Goal: Information Seeking & Learning: Learn about a topic

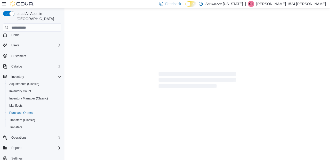
scroll to position [4, 0]
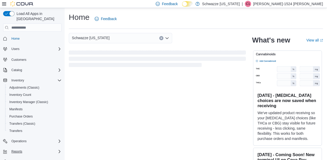
click at [58, 150] on icon "Complex example" at bounding box center [59, 152] width 4 height 4
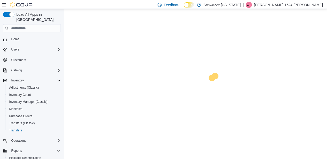
scroll to position [47, 0]
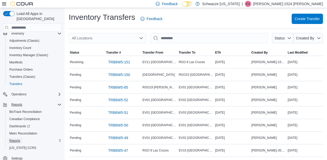
click at [18, 139] on span "Reports" at bounding box center [14, 141] width 11 height 4
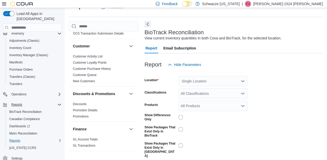
scroll to position [54, 0]
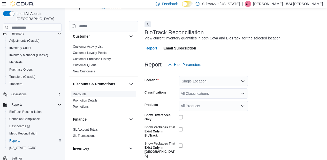
click at [85, 94] on link "Discounts" at bounding box center [80, 95] width 14 height 4
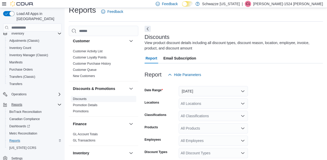
scroll to position [17, 0]
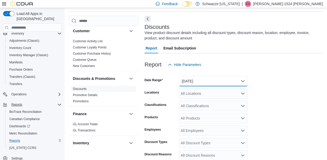
click at [240, 84] on button "Yesterday" at bounding box center [212, 81] width 69 height 10
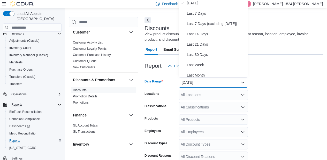
scroll to position [25, 0]
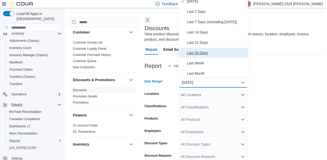
click at [215, 54] on span "Last 30 Days" at bounding box center [216, 53] width 59 height 6
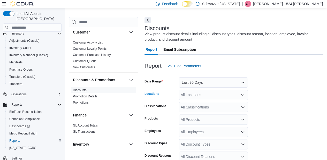
click at [234, 97] on div "All Locations" at bounding box center [212, 95] width 69 height 10
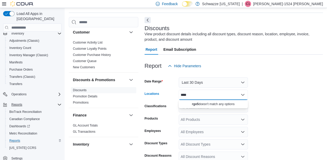
type input "***"
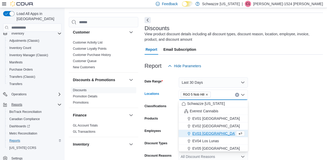
click at [279, 96] on form "Date Range Last 30 Days Locations RGO 5 Nob Hill Combo box. Selected. RGO 5 Nob…" at bounding box center [233, 142] width 178 height 142
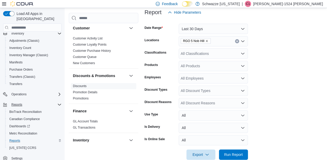
scroll to position [80, 0]
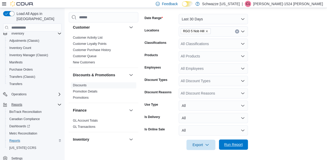
click at [236, 146] on span "Run Report" at bounding box center [233, 144] width 19 height 5
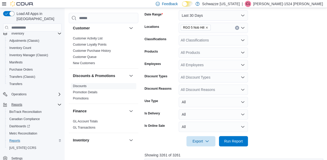
scroll to position [80, 0]
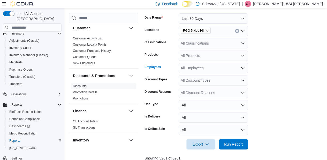
click at [215, 68] on div "All Employees" at bounding box center [212, 68] width 69 height 10
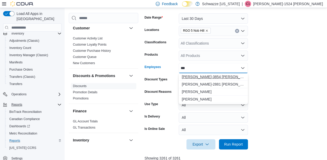
type input "***"
click at [196, 78] on span "Leo-3854 Carter" at bounding box center [212, 76] width 63 height 5
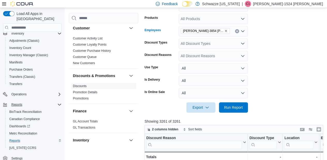
scroll to position [118, 0]
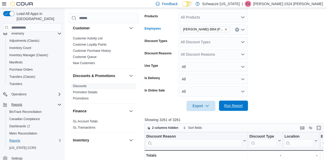
click at [231, 106] on span "Run Report" at bounding box center [233, 105] width 19 height 5
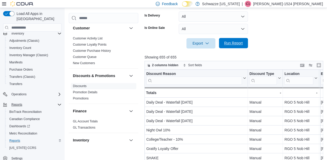
scroll to position [186, 0]
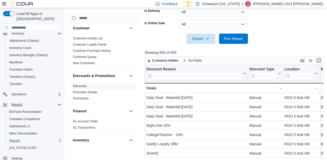
click at [318, 61] on button "Enter fullscreen" at bounding box center [318, 60] width 6 height 6
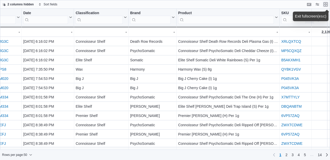
scroll to position [0, 490]
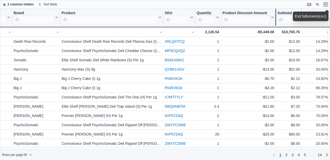
click at [274, 19] on div at bounding box center [276, 17] width 4 height 17
click at [270, 17] on icon at bounding box center [272, 17] width 4 height 3
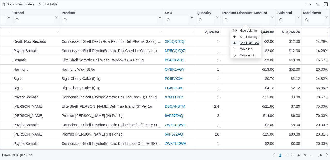
click at [250, 41] on span "Sort High-Low" at bounding box center [250, 43] width 20 height 4
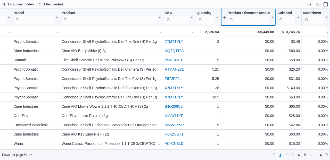
click at [271, 19] on button "Product Discount Amount" at bounding box center [249, 17] width 52 height 13
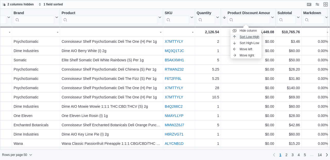
click at [256, 36] on span "Sort Low-High" at bounding box center [250, 37] width 20 height 4
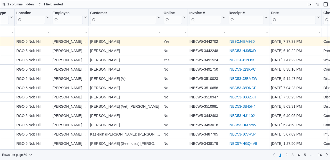
scroll to position [0, 124]
click at [244, 39] on link "INB9CJ-IBM930" at bounding box center [242, 41] width 26 height 4
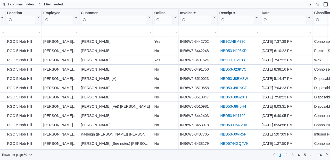
scroll to position [0, 132]
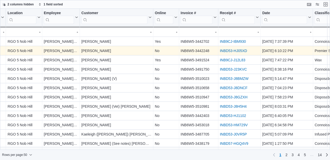
click at [229, 50] on link "INBD53-HJ05XD" at bounding box center [233, 51] width 27 height 4
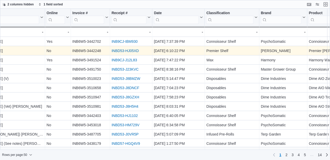
scroll to position [0, 240]
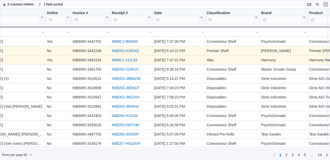
click at [124, 59] on link "INB9CJ-J12L83" at bounding box center [125, 60] width 26 height 4
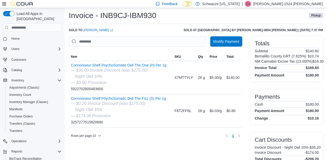
scroll to position [11, 0]
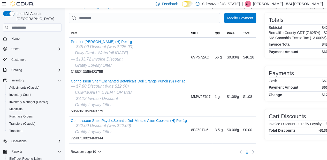
scroll to position [37, 0]
click at [275, 151] on div "Totals Subtotal $47.36 Bernalillo County GRT (7.625%) $0.00 NM Cannabis Excise …" at bounding box center [300, 84] width 72 height 143
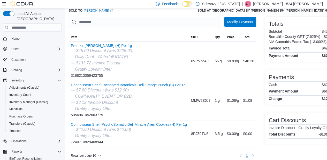
scroll to position [30, 0]
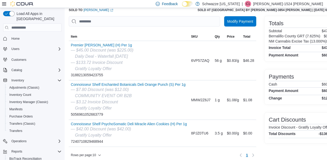
click at [36, 12] on span "Load All Apps in [GEOGRAPHIC_DATA]" at bounding box center [37, 16] width 47 height 10
drag, startPoint x: 36, startPoint y: 12, endPoint x: 312, endPoint y: 77, distance: 283.6
click at [312, 77] on div "Payments" at bounding box center [300, 77] width 64 height 6
drag, startPoint x: 312, startPoint y: 77, endPoint x: 330, endPoint y: 82, distance: 18.5
click at [327, 82] on html "Feedback Dark Mode Schwazze New Mexico | C1 Christina-1524 Alvarez Load All App…" at bounding box center [163, 50] width 327 height 160
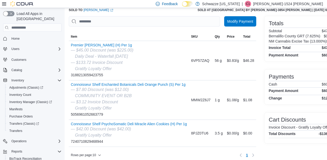
click at [305, 151] on div "Totals Subtotal $47.36 Bernalillo County GRT (7.625%) $0.00 NM Cannabis Excise …" at bounding box center [300, 87] width 72 height 143
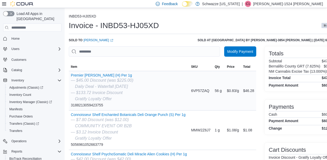
scroll to position [47, 0]
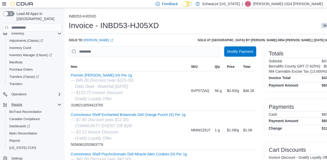
click at [60, 103] on icon "Complex example" at bounding box center [59, 105] width 4 height 4
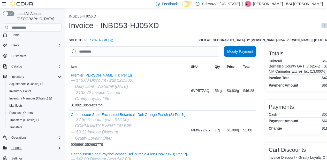
click at [198, 26] on div "Invoice - INBD53-HJ05XD In Store" at bounding box center [203, 25] width 268 height 10
click at [197, 27] on div "Invoice - INBD53-HJ05XD In Store" at bounding box center [203, 25] width 268 height 10
click at [199, 26] on div "Invoice - INBD53-HJ05XD In Store" at bounding box center [203, 25] width 268 height 10
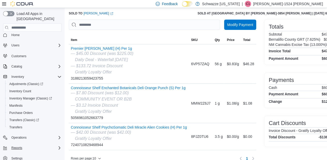
scroll to position [16, 0]
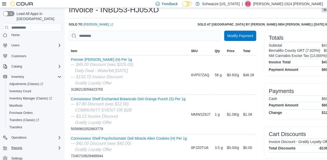
click at [286, 139] on hr at bounding box center [300, 139] width 64 height 0
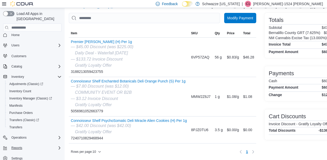
scroll to position [37, 0]
drag, startPoint x: 315, startPoint y: 127, endPoint x: 330, endPoint y: 130, distance: 15.3
click at [327, 127] on html "Feedback Dark Mode Schwazze New Mexico | C1 Christina-1524 Alvarez Load All App…" at bounding box center [163, 46] width 327 height 160
click at [303, 143] on div "Totals Subtotal $47.36 Bernalillo County GRT (7.625%) $0.00 NM Cannabis Excise …" at bounding box center [300, 84] width 72 height 143
click at [283, 129] on h4 "Total Discounts" at bounding box center [281, 131] width 27 height 4
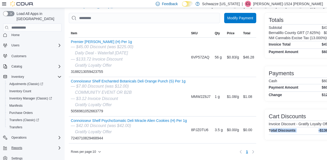
drag, startPoint x: 269, startPoint y: 127, endPoint x: 330, endPoint y: 129, distance: 60.7
click at [327, 127] on html "Feedback Dark Mode Schwazze New Mexico | C1 Christina-1524 Alvarez Load All App…" at bounding box center [163, 46] width 327 height 160
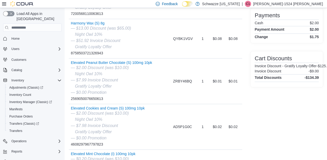
scroll to position [88, 0]
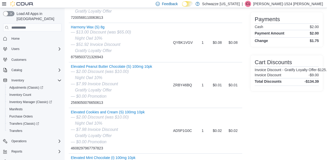
click at [294, 70] on h6 "Invoice Discount - Gratify Loyalty Offer" at bounding box center [285, 70] width 62 height 4
click at [316, 71] on h6 "Invoice Discount - Gratify Loyalty Offer" at bounding box center [285, 70] width 62 height 4
click at [316, 70] on h6 "Invoice Discount - Gratify Loyalty Offer" at bounding box center [285, 70] width 62 height 4
click at [316, 69] on h6 "Invoice Discount - Gratify Loyalty Offer" at bounding box center [285, 70] width 62 height 4
click at [315, 70] on h6 "Invoice Discount - Gratify Loyalty Offer" at bounding box center [285, 70] width 62 height 4
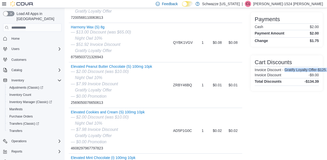
drag, startPoint x: 288, startPoint y: 69, endPoint x: 330, endPoint y: 61, distance: 43.4
click at [274, 141] on div "Totals Subtotal $0.21 Bernalillo County GRT (7.625%) $0.02 NM Cannabis Excise T…" at bounding box center [286, 105] width 72 height 293
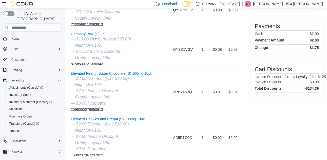
scroll to position [81, 0]
drag, startPoint x: 274, startPoint y: 141, endPoint x: 330, endPoint y: 123, distance: 58.5
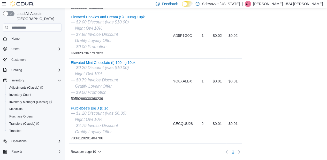
click at [302, 106] on div "Totals Subtotal $0.21 Bernalillo County GRT (7.625%) $0.02 NM Cannabis Excise T…" at bounding box center [286, 9] width 72 height 293
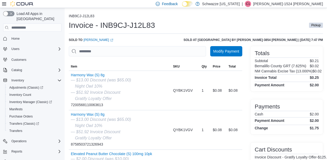
scroll to position [0, 0]
